Goal: Transaction & Acquisition: Obtain resource

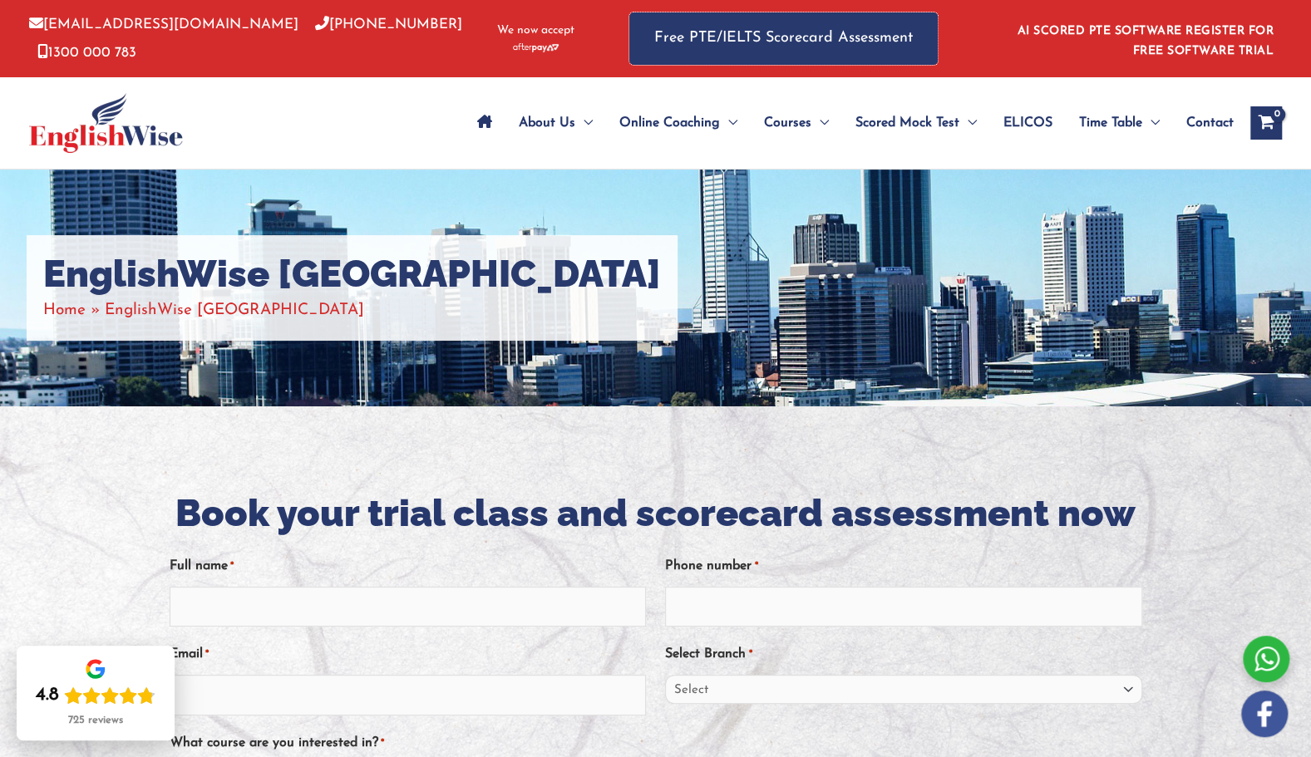
drag, startPoint x: 0, startPoint y: 0, endPoint x: 758, endPoint y: 32, distance: 758.6
click at [758, 32] on link "Free PTE/IELTS Scorecard Assessment" at bounding box center [783, 38] width 308 height 52
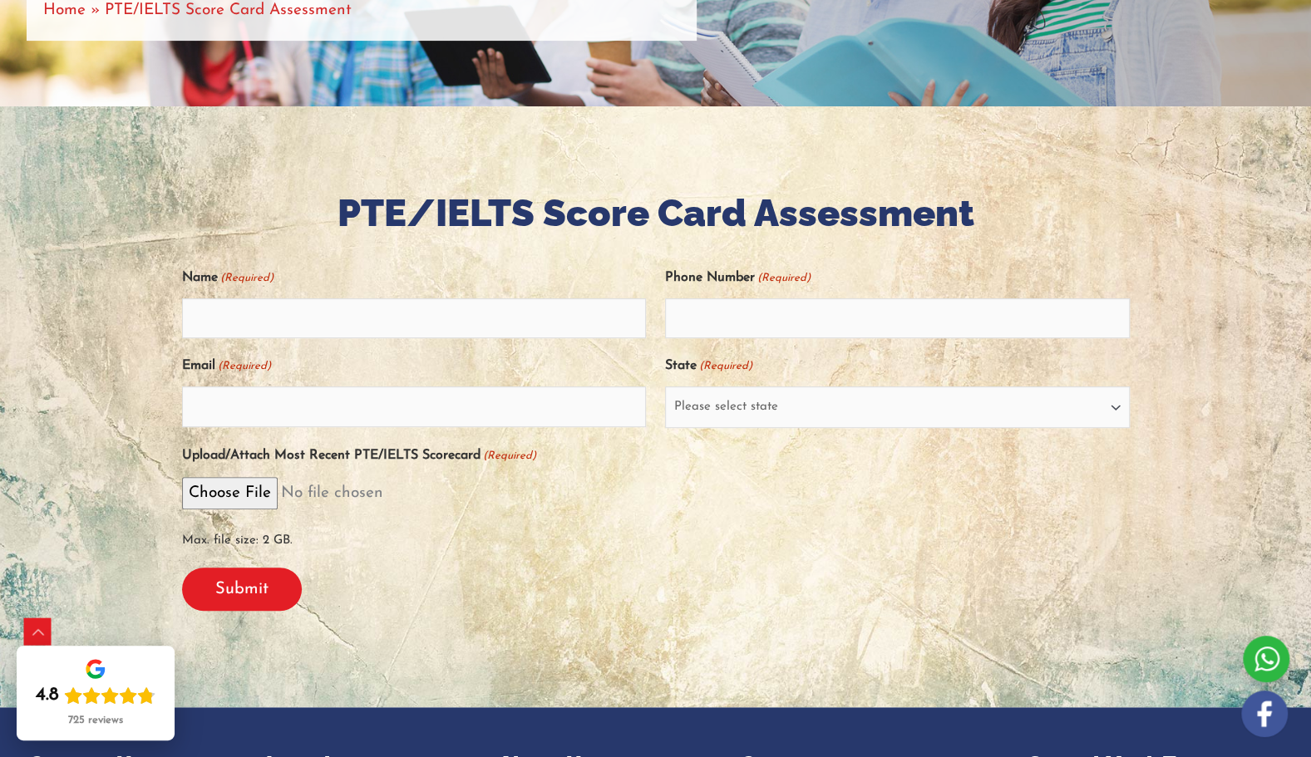
scroll to position [302, 0]
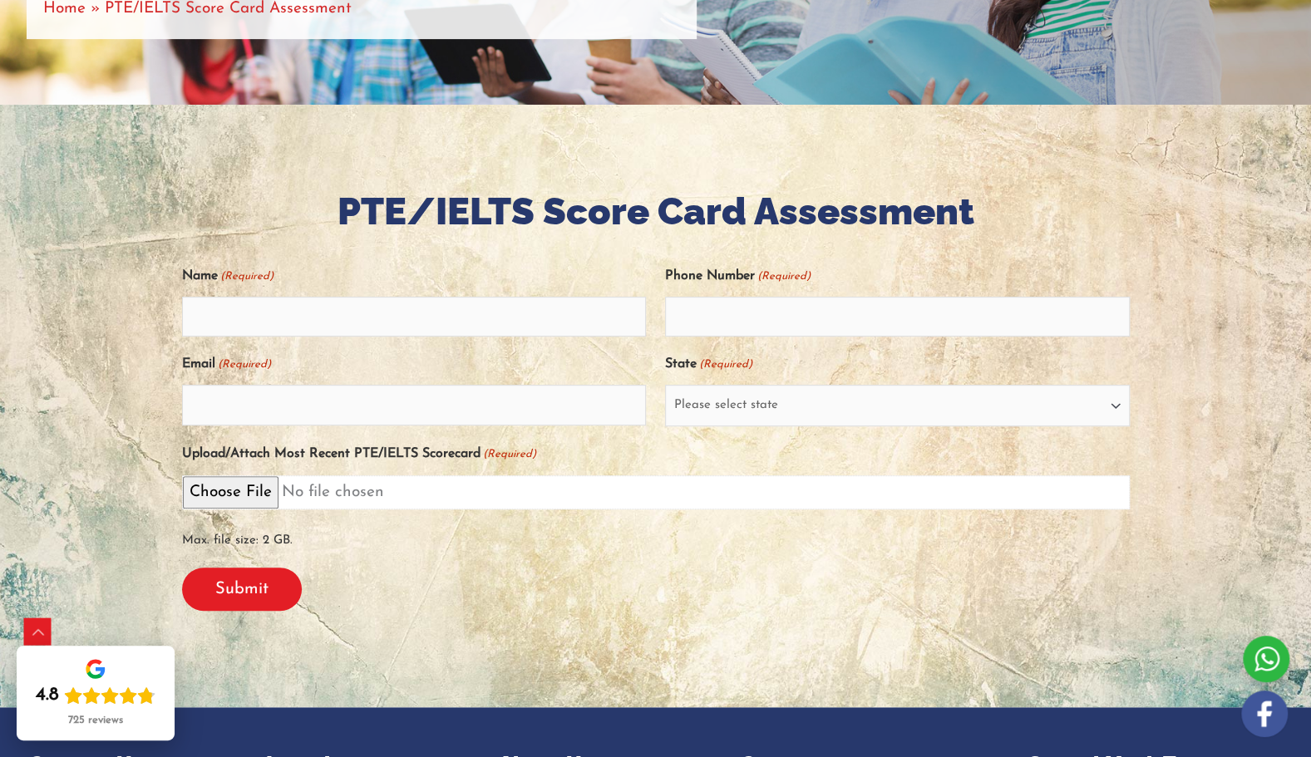
click at [233, 485] on input "Upload/Attach Most Recent PTE/IELTS Scorecard (Required)" at bounding box center [655, 492] width 947 height 34
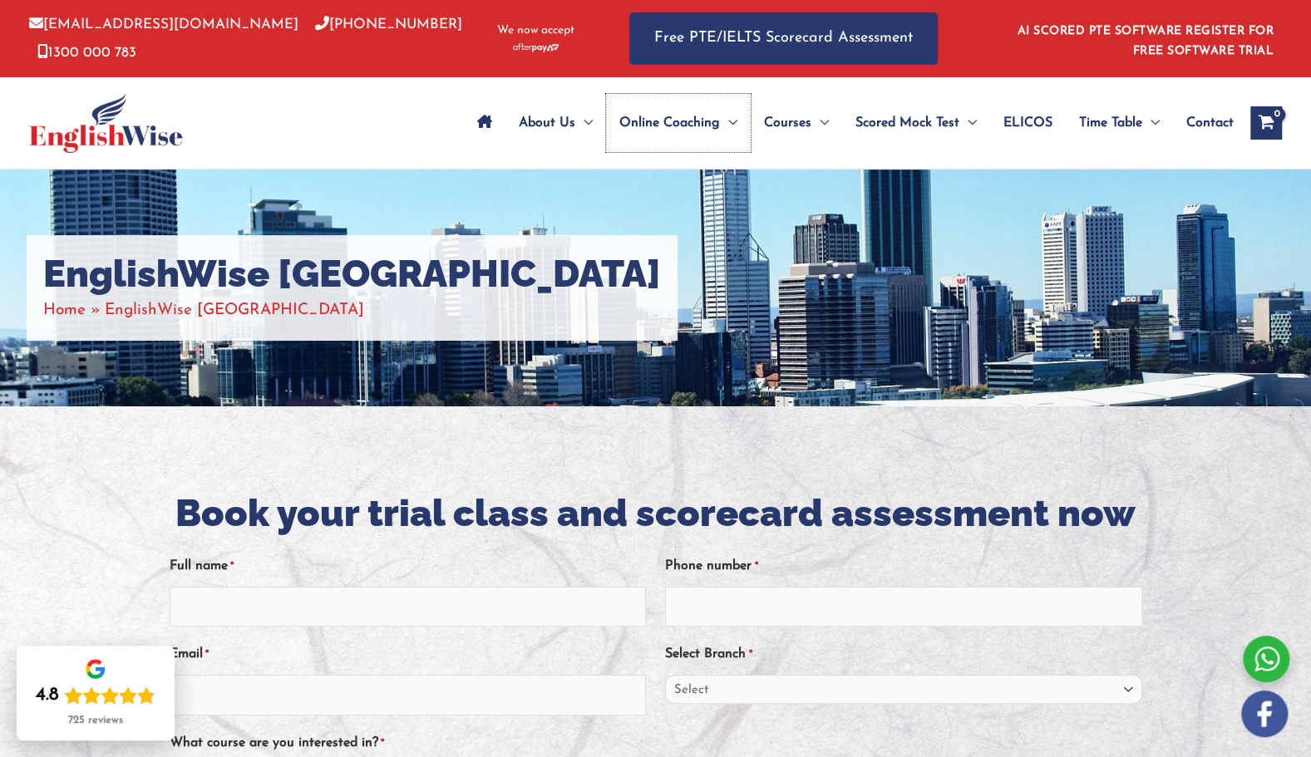
click at [646, 120] on span "Online Coaching" at bounding box center [669, 123] width 101 height 58
click at [681, 133] on span "Online Coaching" at bounding box center [669, 123] width 101 height 58
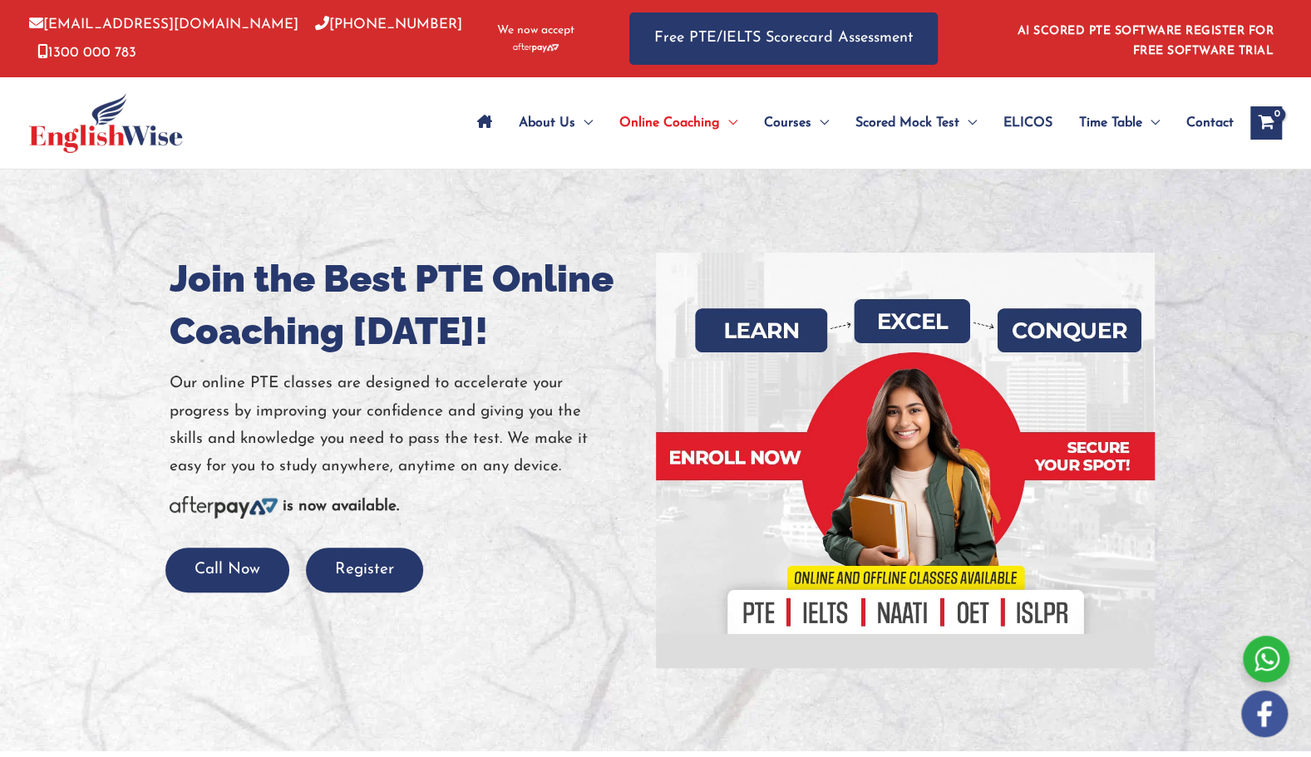
click at [814, 614] on div at bounding box center [905, 461] width 474 height 416
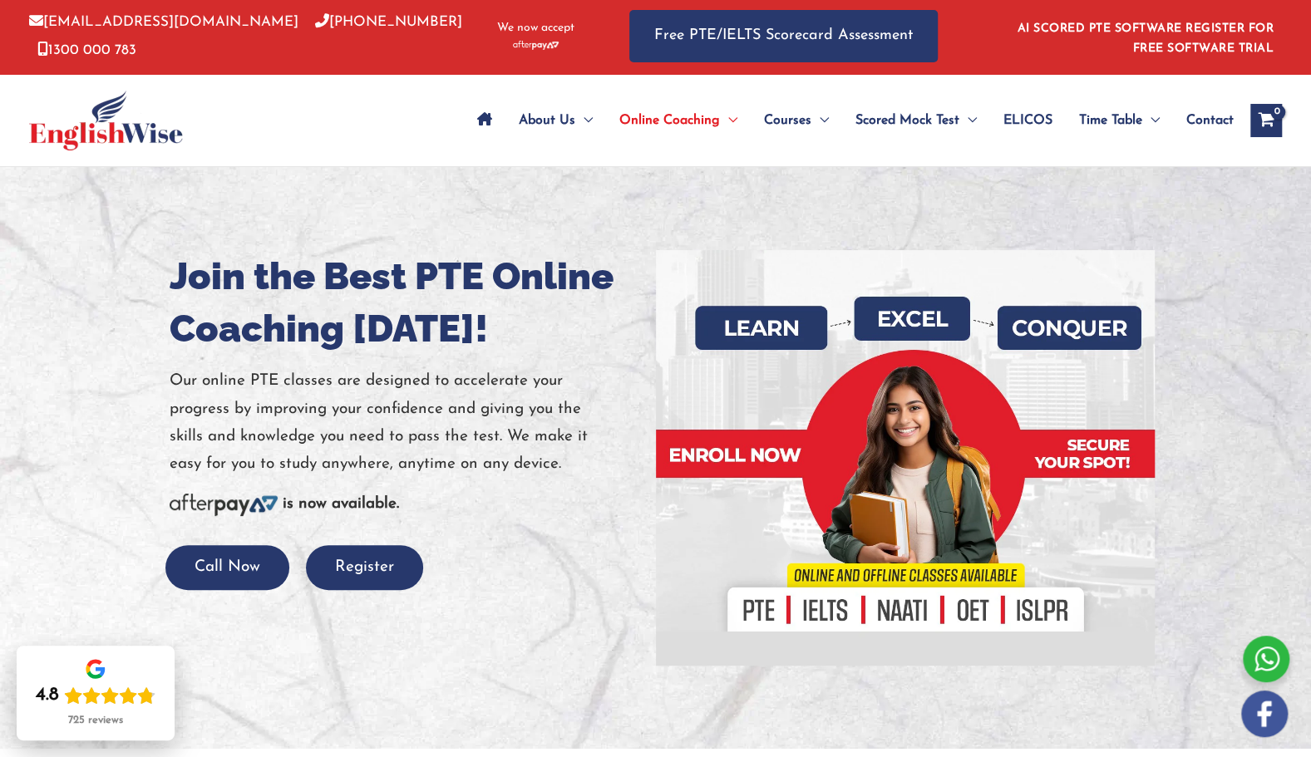
scroll to position [3, 0]
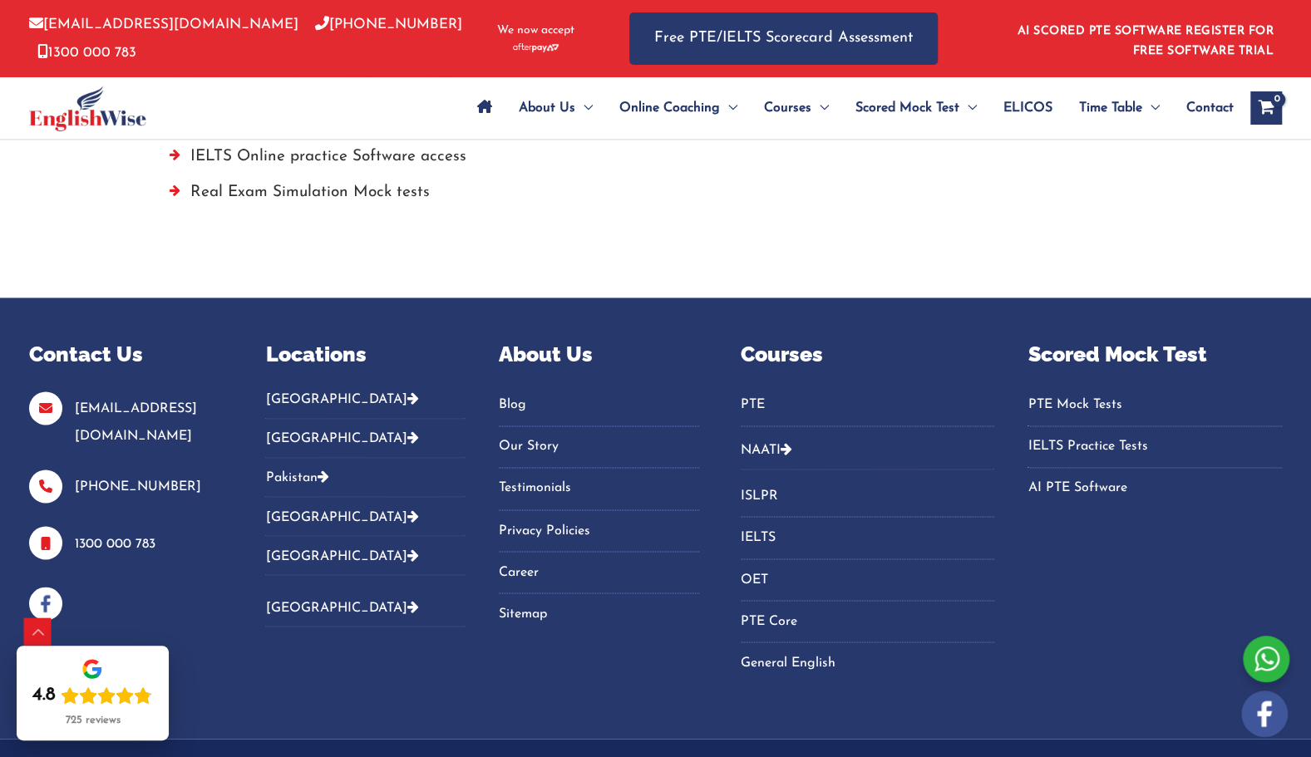
scroll to position [1601, 0]
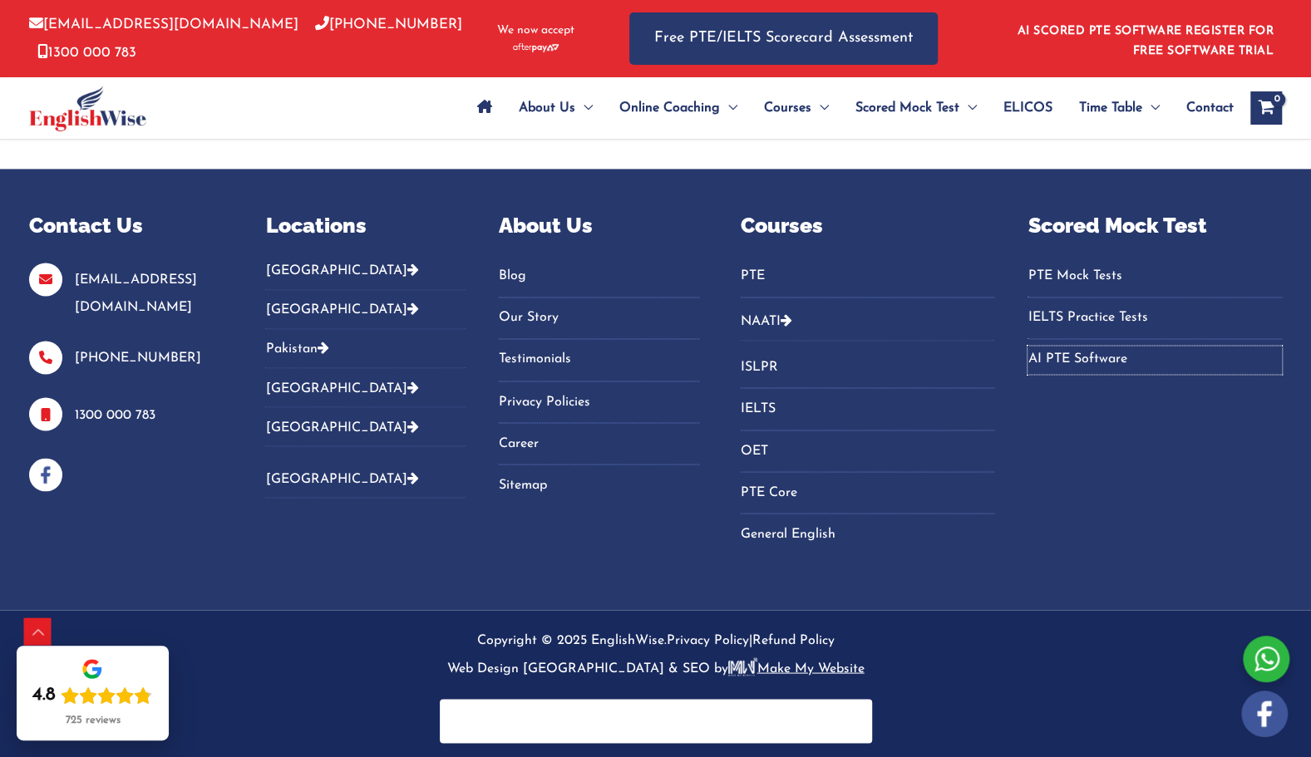
click at [1114, 359] on link "AI PTE Software" at bounding box center [1154, 359] width 254 height 27
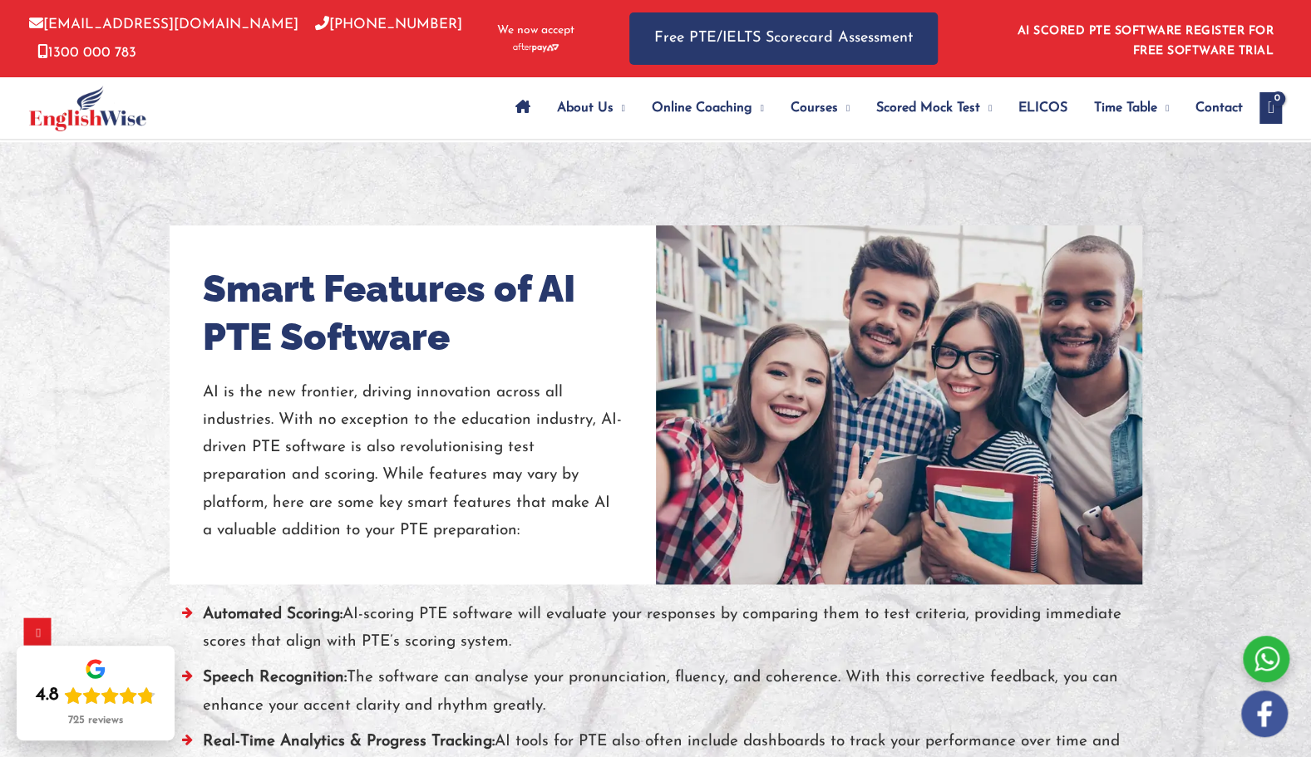
scroll to position [1172, 0]
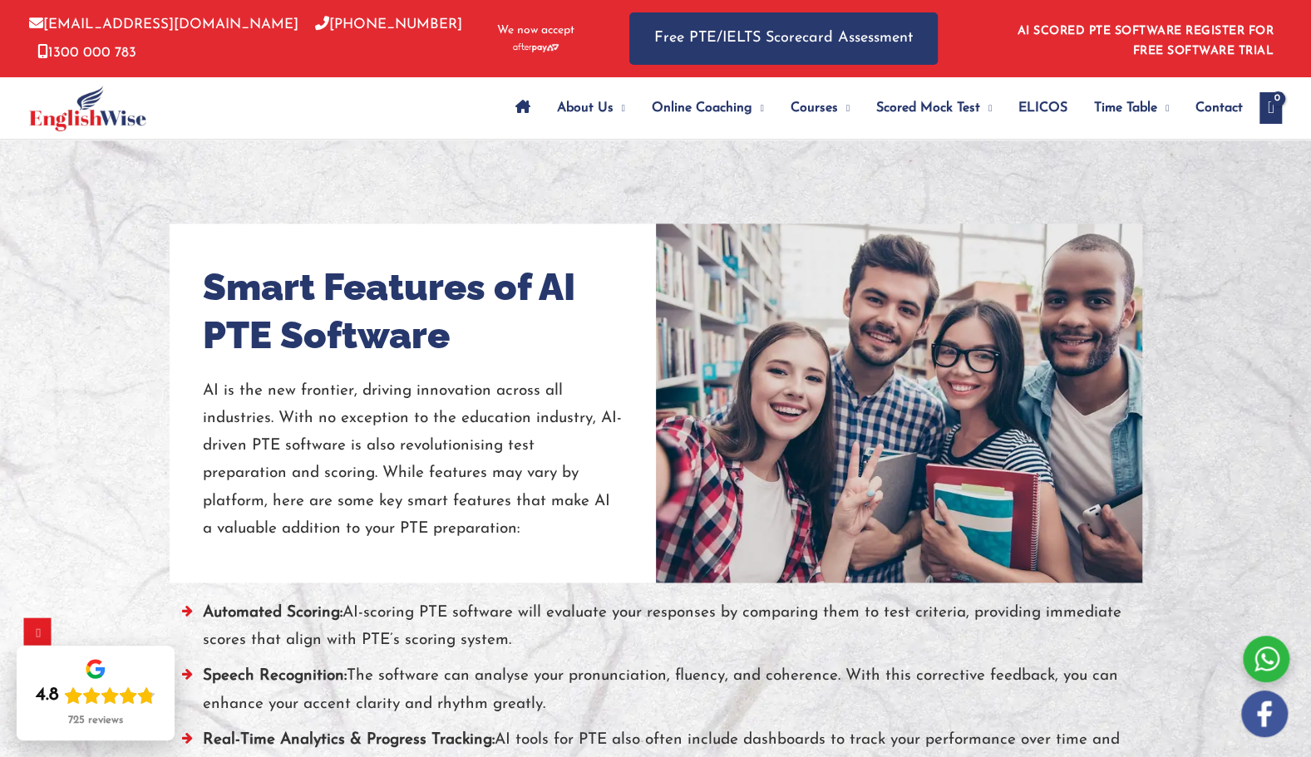
click at [1204, 685] on div at bounding box center [655, 621] width 1311 height 962
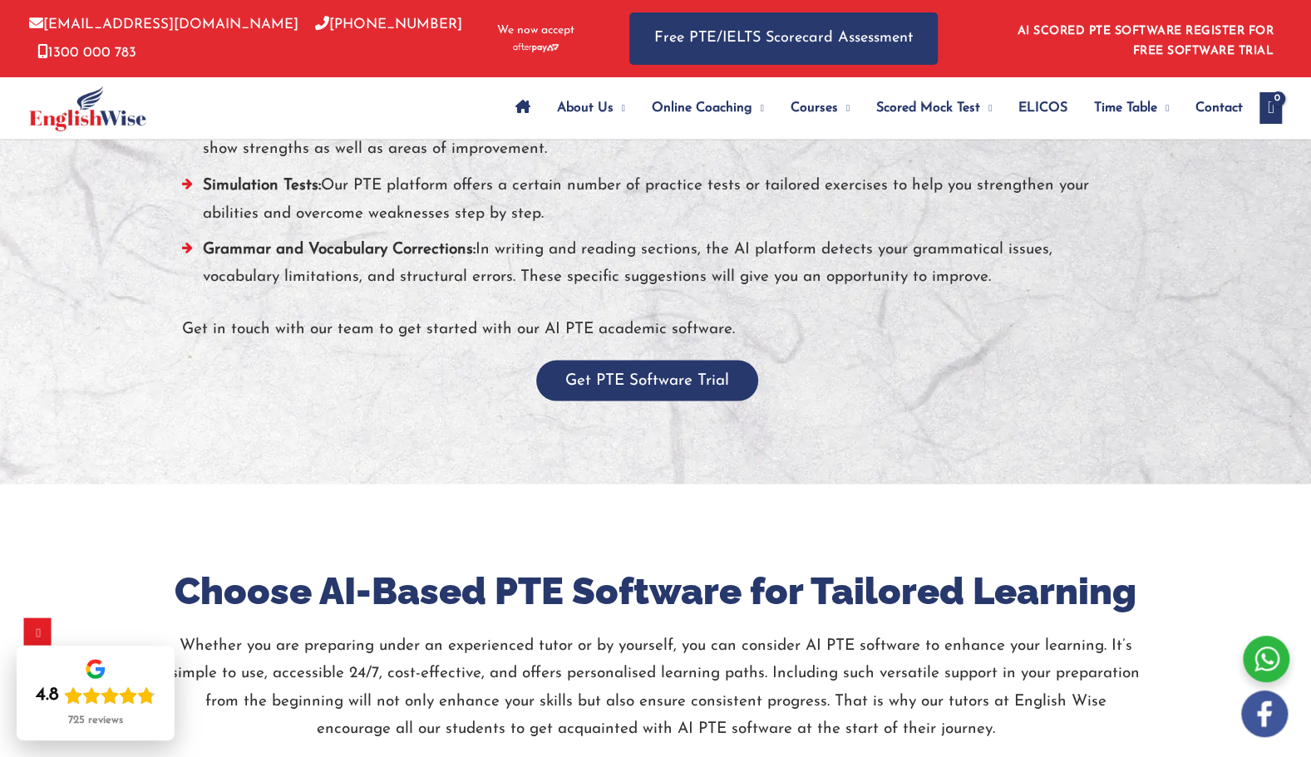
scroll to position [1802, 0]
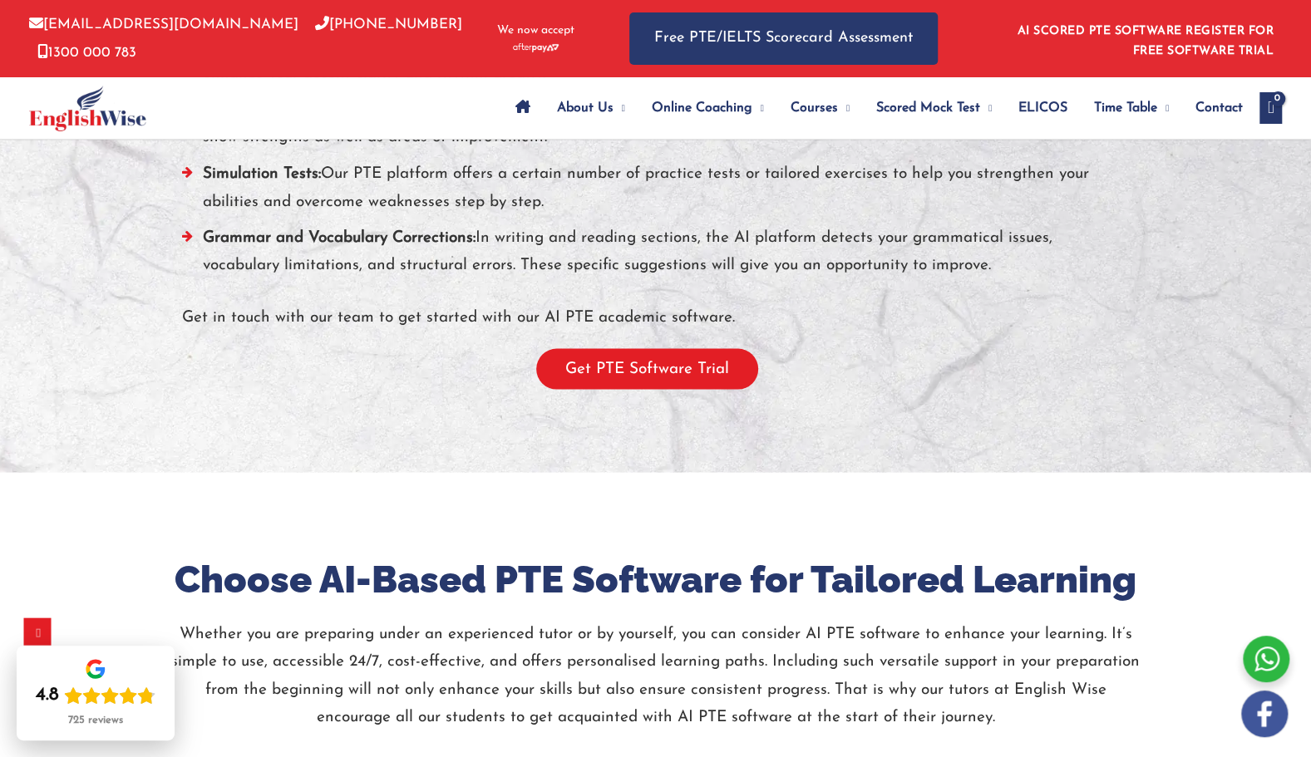
click at [716, 375] on button "Get PTE Software Trial" at bounding box center [647, 368] width 222 height 41
